Goal: Task Accomplishment & Management: Use online tool/utility

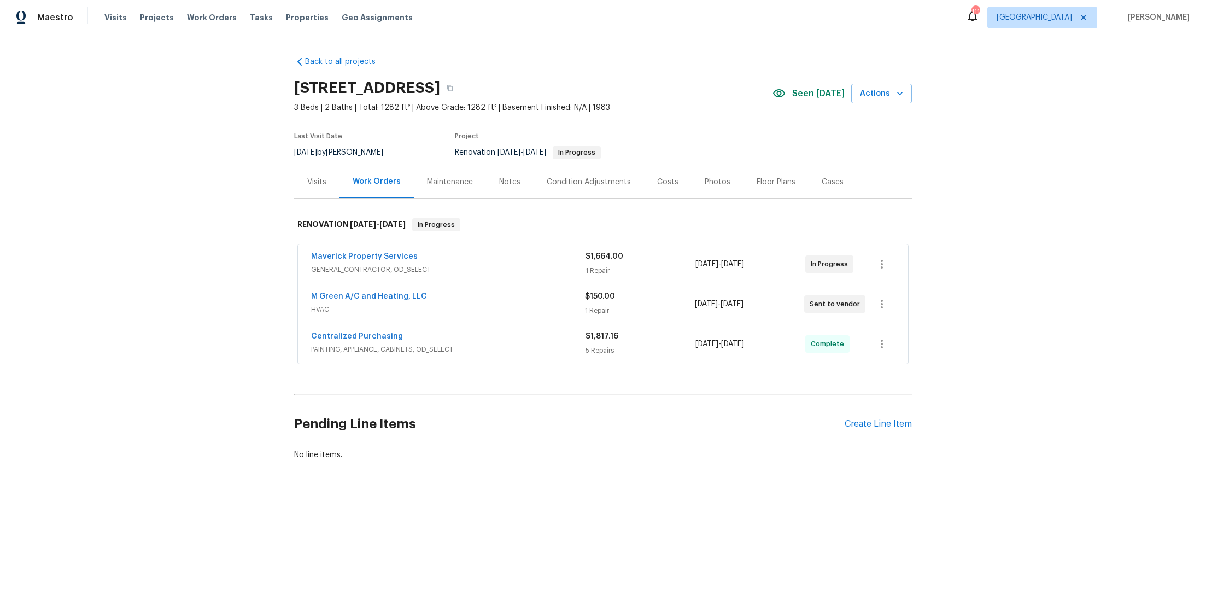
click at [744, 309] on span "10/7/2025 - 10/14/2025" at bounding box center [719, 303] width 49 height 11
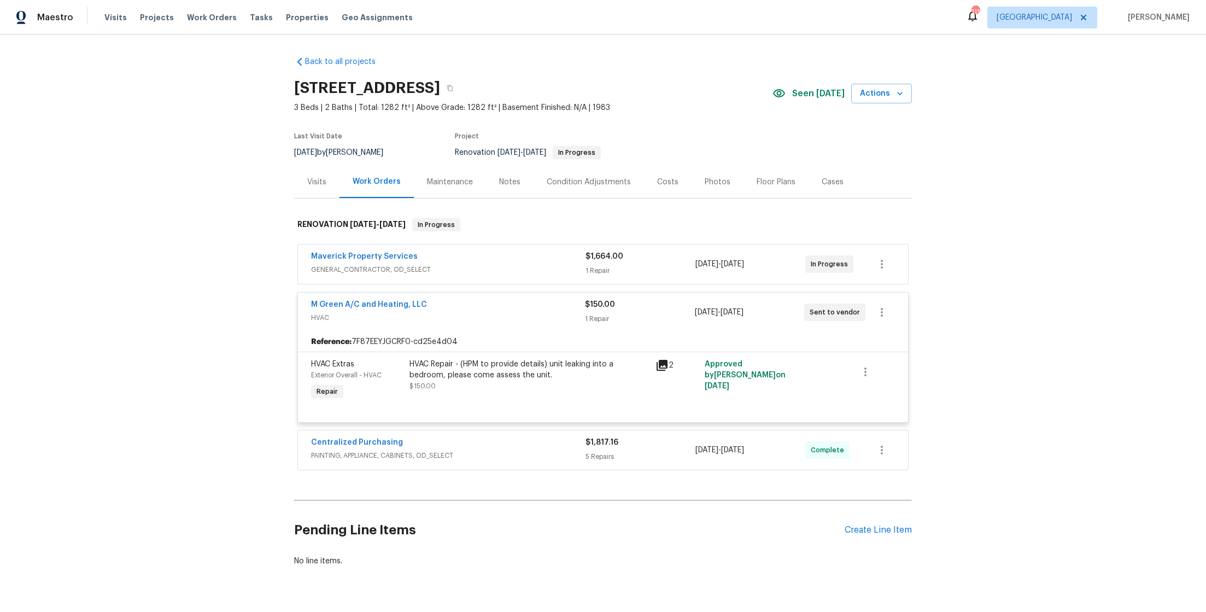
click at [695, 315] on span "[DATE]" at bounding box center [706, 312] width 23 height 8
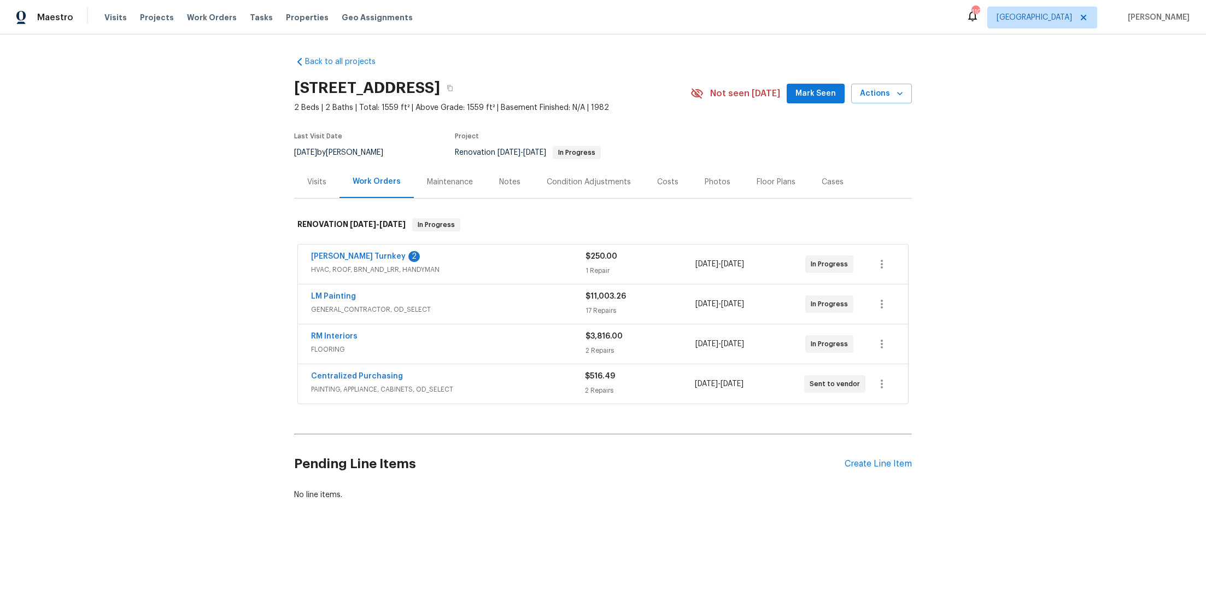
click at [141, 246] on div "Back to all projects [STREET_ADDRESS] 2 Beds | 2 Baths | Total: 1559 ft² | Abov…" at bounding box center [603, 304] width 1206 height 540
click at [1000, 268] on div "Back to all projects [STREET_ADDRESS] 2 Beds | 2 Baths | Total: 1559 ft² | Abov…" at bounding box center [603, 304] width 1206 height 540
